Goal: Complete application form

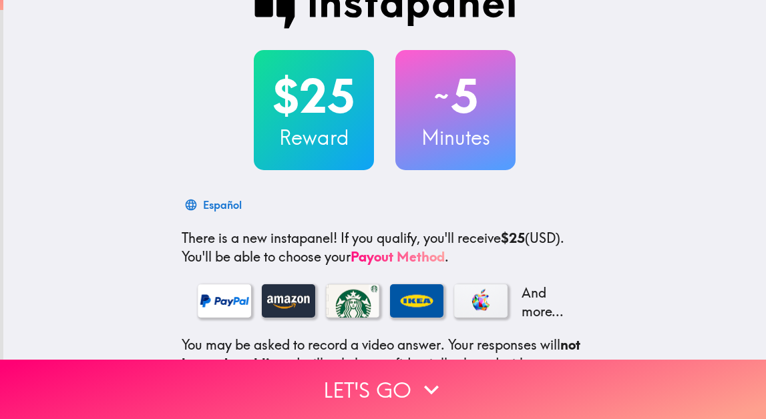
scroll to position [37, 0]
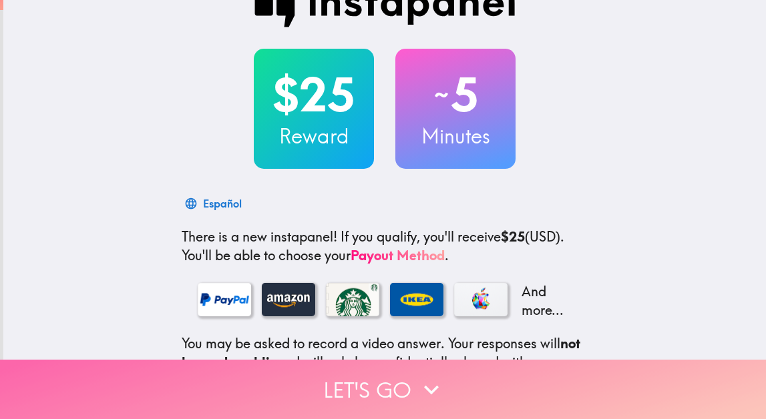
click at [364, 400] on button "Let's go" at bounding box center [383, 389] width 766 height 59
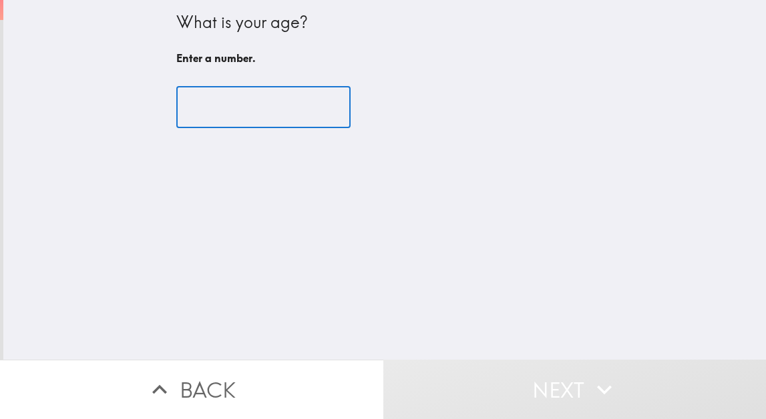
click at [251, 107] on input "number" at bounding box center [263, 107] width 174 height 41
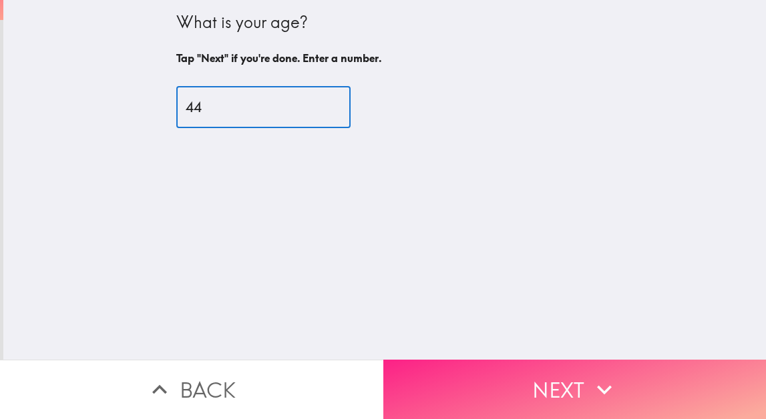
type input "44"
click at [538, 393] on button "Next" at bounding box center [574, 389] width 383 height 59
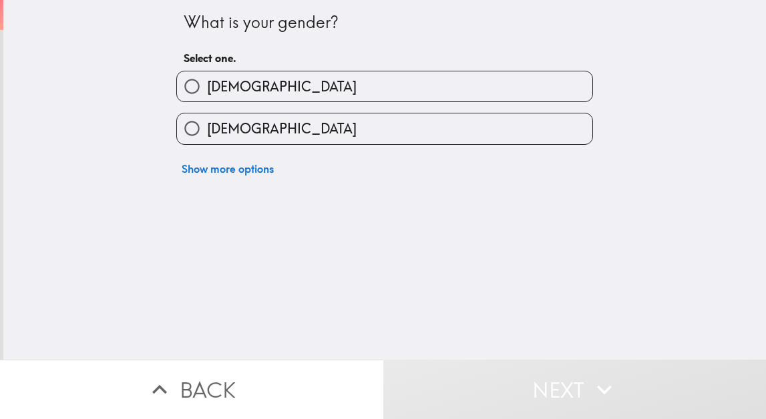
click at [194, 130] on input "[DEMOGRAPHIC_DATA]" at bounding box center [192, 128] width 30 height 30
radio input "true"
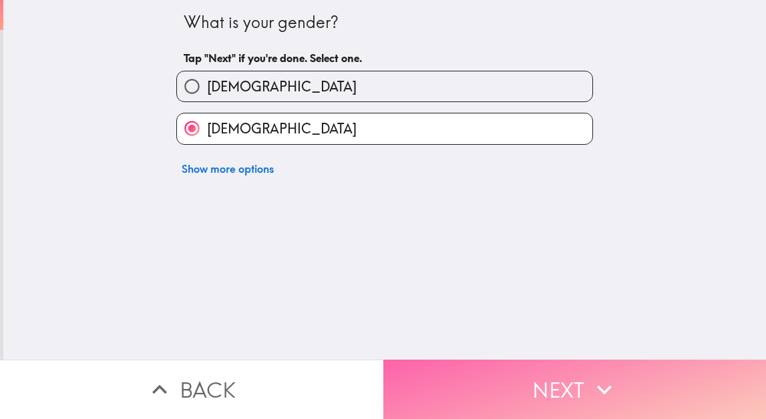
click at [519, 386] on button "Next" at bounding box center [574, 389] width 383 height 59
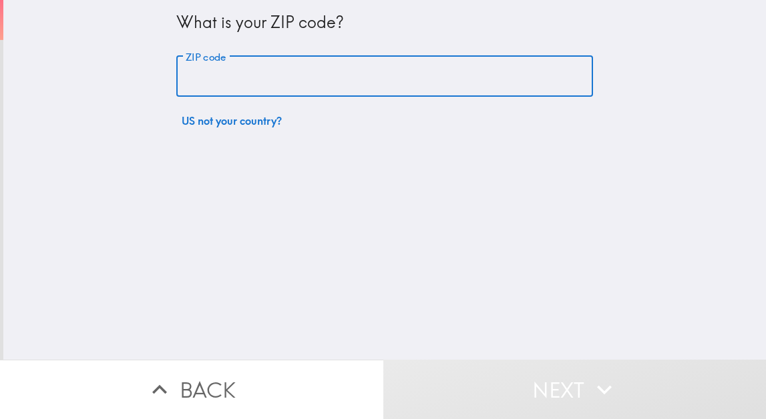
click at [247, 75] on input "ZIP code" at bounding box center [384, 76] width 417 height 41
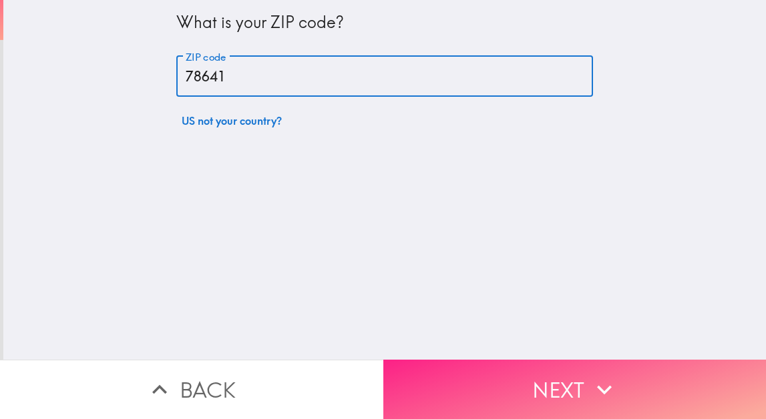
type input "78641"
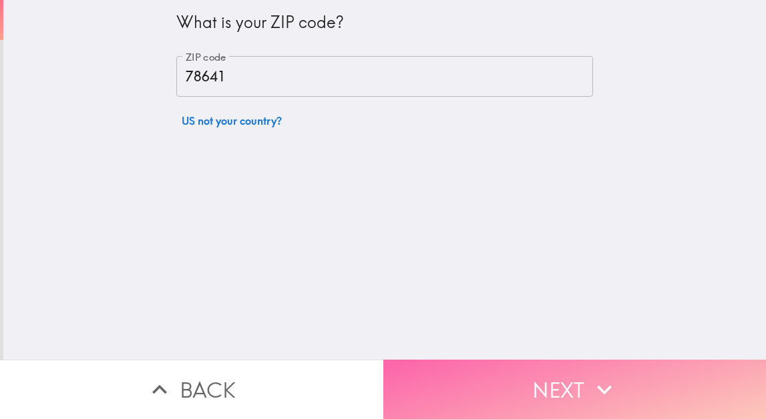
click at [495, 390] on button "Next" at bounding box center [574, 389] width 383 height 59
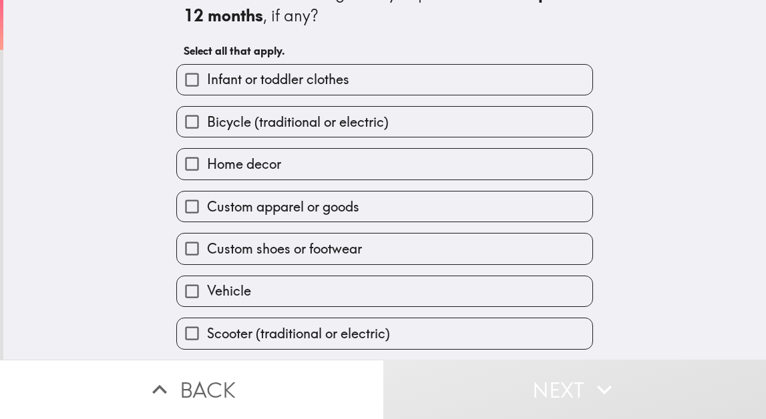
scroll to position [39, 0]
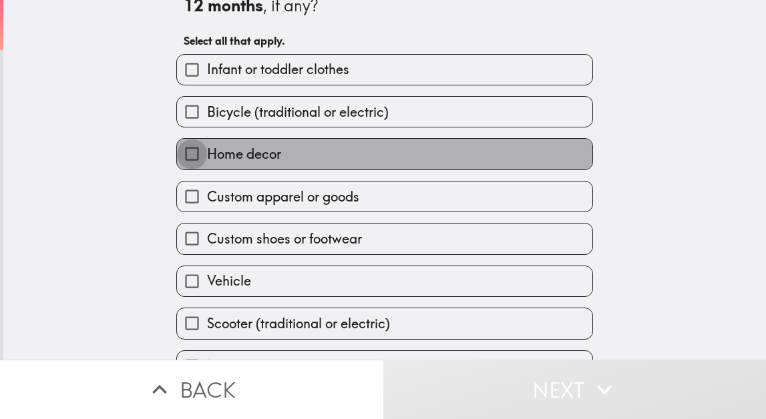
click at [193, 154] on input "Home decor" at bounding box center [192, 154] width 30 height 30
checkbox input "true"
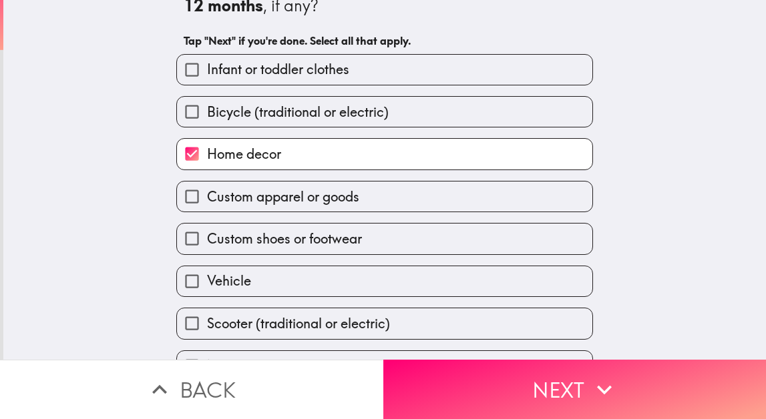
scroll to position [67, 0]
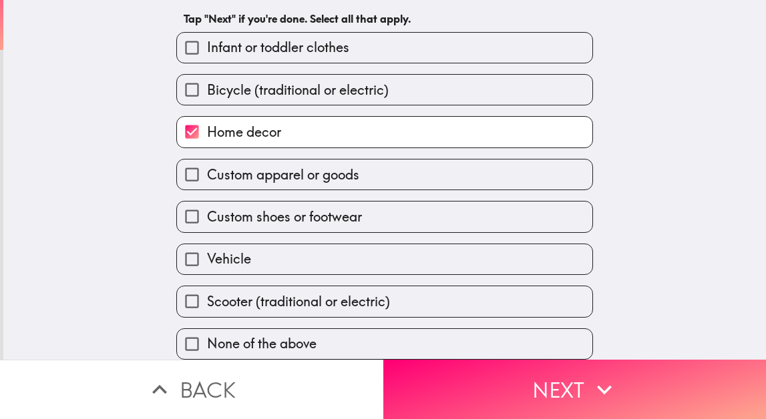
click at [182, 260] on input "Vehicle" at bounding box center [192, 259] width 30 height 30
checkbox input "true"
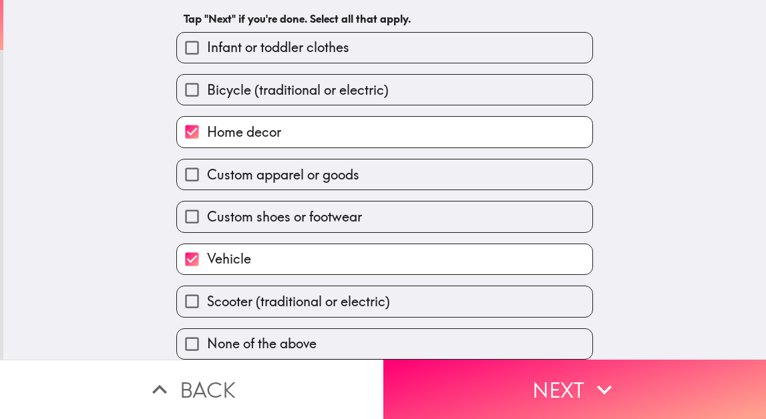
click at [194, 216] on input "Custom shoes or footwear" at bounding box center [192, 217] width 30 height 30
checkbox input "true"
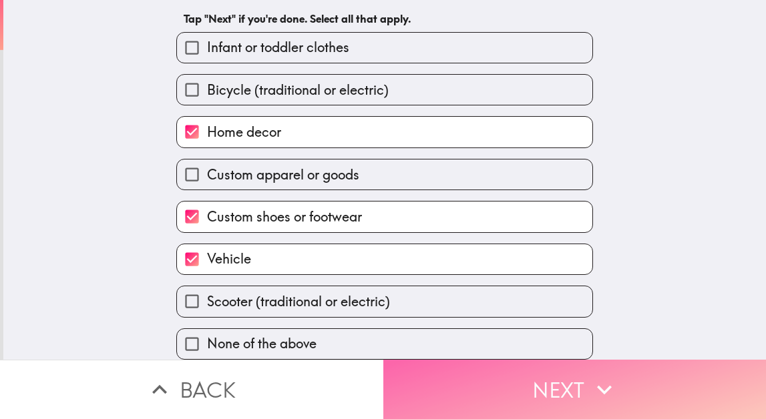
click at [542, 372] on button "Next" at bounding box center [574, 389] width 383 height 59
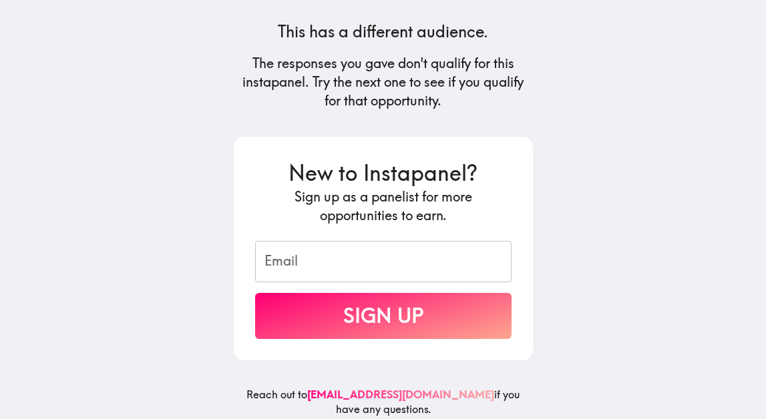
scroll to position [158, 0]
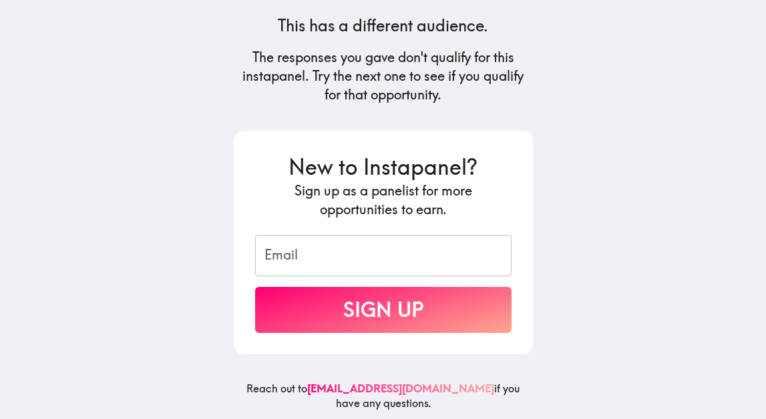
click at [385, 242] on input "Email" at bounding box center [383, 255] width 256 height 41
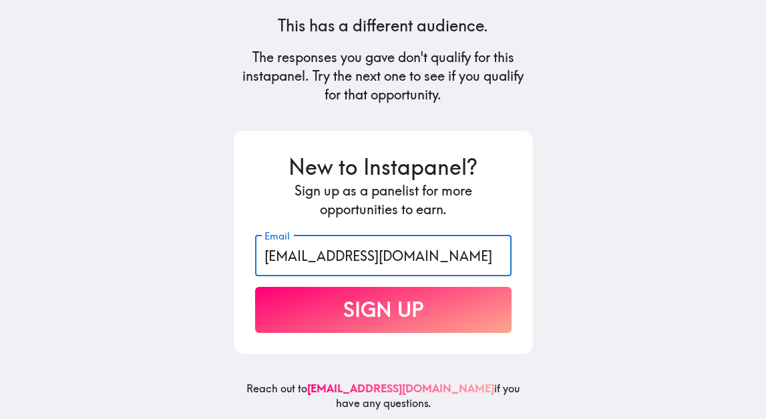
type input "[EMAIL_ADDRESS][DOMAIN_NAME]"
click at [381, 302] on button "Sign Up" at bounding box center [383, 310] width 256 height 46
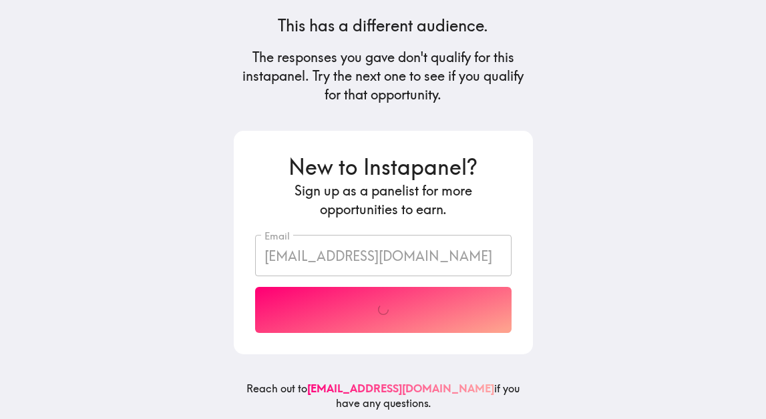
scroll to position [79, 0]
